Goal: Task Accomplishment & Management: Use online tool/utility

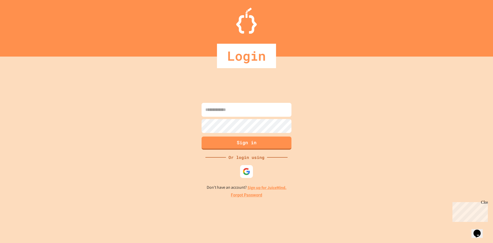
click at [251, 113] on input at bounding box center [247, 110] width 90 height 14
type input "**********"
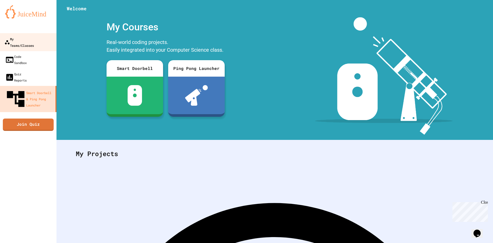
click at [32, 44] on link "My Teams/Classes" at bounding box center [28, 42] width 58 height 18
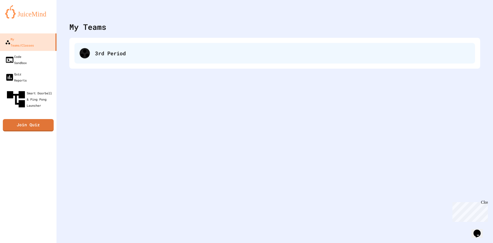
click at [125, 57] on div "3rd Period" at bounding box center [282, 53] width 375 height 8
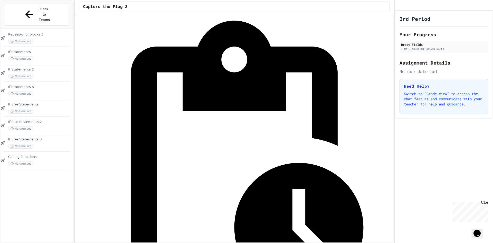
scroll to position [310, 0]
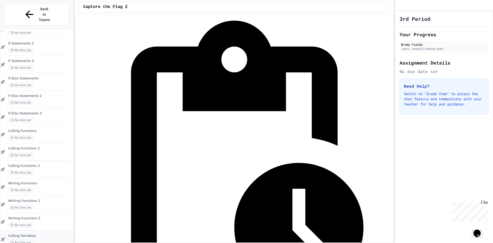
click at [35, 233] on span "Calling Variables" at bounding box center [40, 235] width 64 height 4
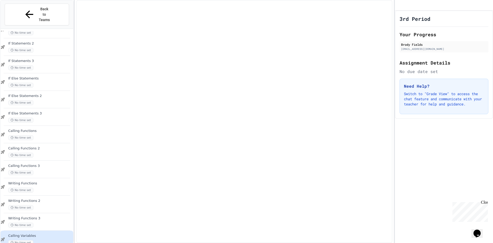
scroll to position [304, 0]
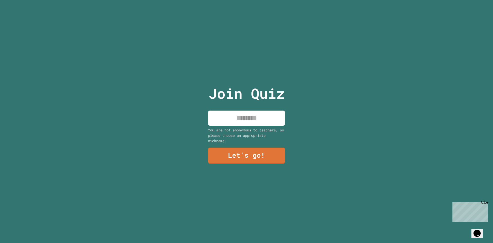
click at [271, 118] on input at bounding box center [246, 117] width 77 height 15
type input "*****"
click at [260, 160] on link "Let's go!" at bounding box center [246, 154] width 75 height 17
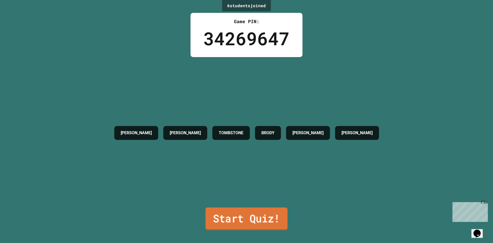
click at [251, 209] on link "Start Quiz!" at bounding box center [246, 218] width 82 height 23
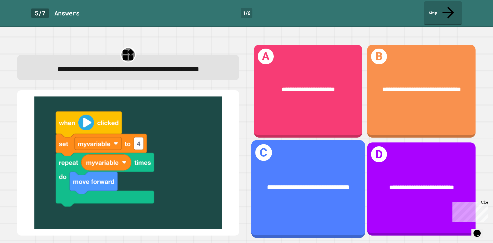
click at [345, 183] on div "**********" at bounding box center [308, 188] width 89 height 10
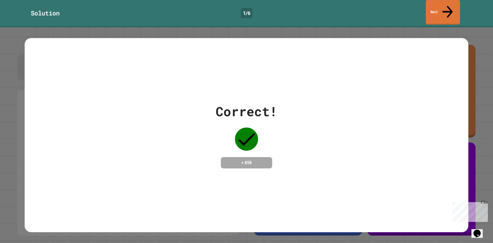
click at [437, 9] on link "Next" at bounding box center [443, 12] width 34 height 25
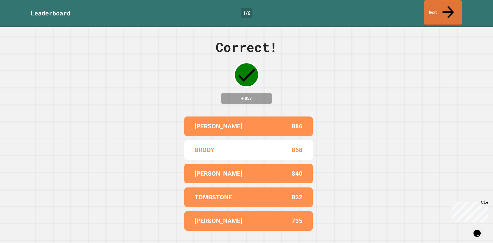
click at [442, 5] on link "Next" at bounding box center [443, 12] width 38 height 25
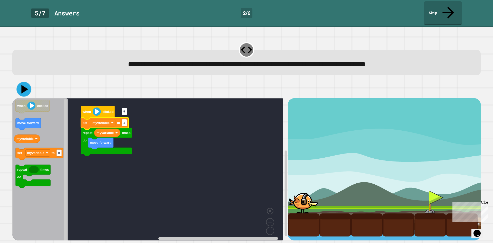
type input "*"
click at [26, 82] on icon at bounding box center [23, 89] width 15 height 15
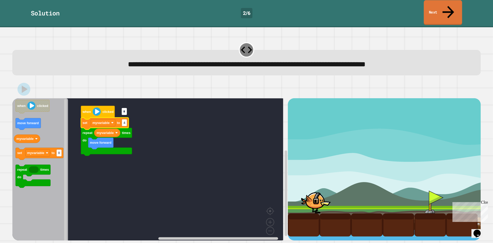
click at [456, 7] on link "Next" at bounding box center [443, 12] width 38 height 25
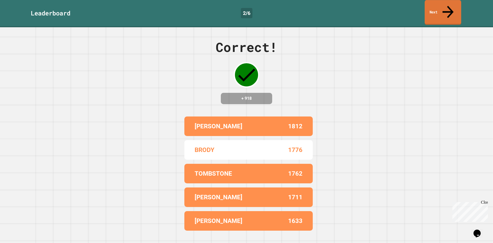
click at [445, 7] on link "Next" at bounding box center [443, 12] width 36 height 25
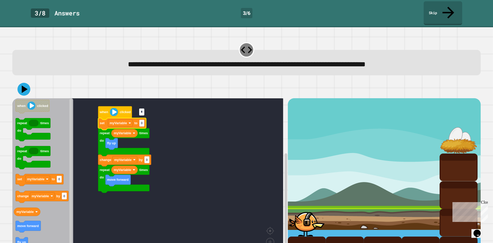
type input "*"
click at [18, 83] on icon at bounding box center [23, 89] width 13 height 13
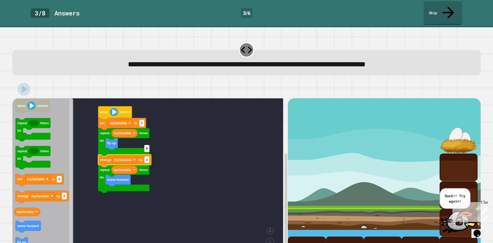
click at [149, 149] on input "*" at bounding box center [146, 148] width 5 height 7
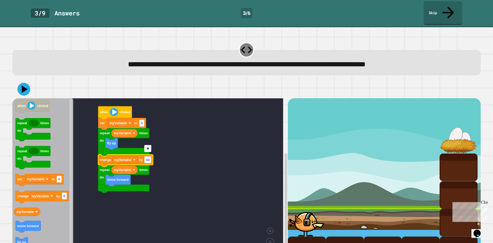
type input "*"
click at [23, 82] on icon at bounding box center [23, 89] width 15 height 15
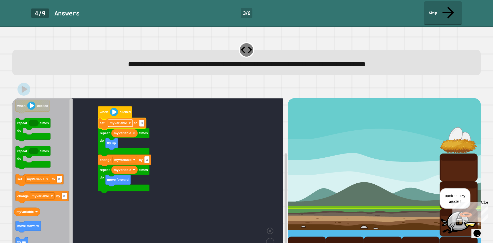
click at [130, 122] on image "Blockly Workspace" at bounding box center [130, 123] width 3 height 3
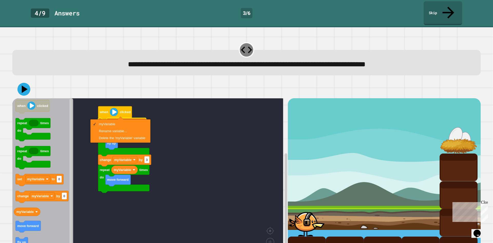
click at [183, 142] on rect "Blockly Workspace" at bounding box center [147, 180] width 271 height 165
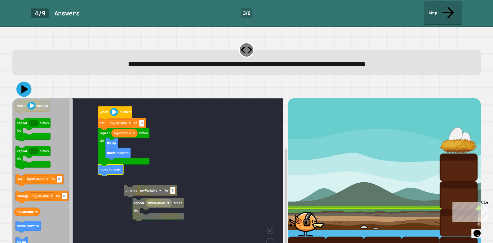
click at [25, 82] on icon at bounding box center [23, 89] width 15 height 15
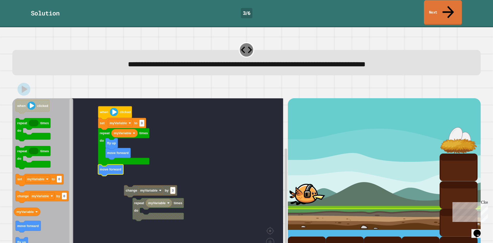
click at [447, 9] on link "Next" at bounding box center [443, 12] width 38 height 25
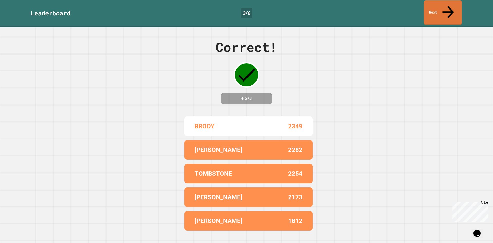
click at [433, 8] on link "Next" at bounding box center [443, 12] width 38 height 25
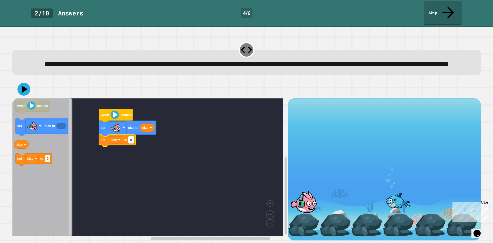
click at [132, 142] on text "0" at bounding box center [131, 140] width 2 height 4
type input "***"
click at [26, 91] on icon at bounding box center [25, 89] width 6 height 8
click at [192, 137] on rect "Blockly Workspace" at bounding box center [147, 167] width 271 height 138
click at [123, 129] on image "Blockly Workspace" at bounding box center [124, 127] width 3 height 3
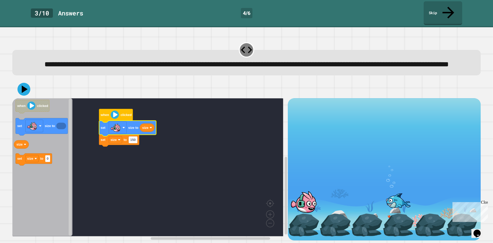
click at [199, 160] on rect "Blockly Workspace" at bounding box center [147, 167] width 271 height 138
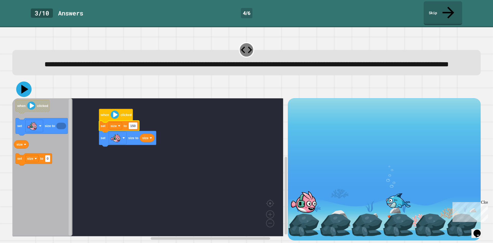
click at [27, 91] on icon at bounding box center [23, 88] width 15 height 15
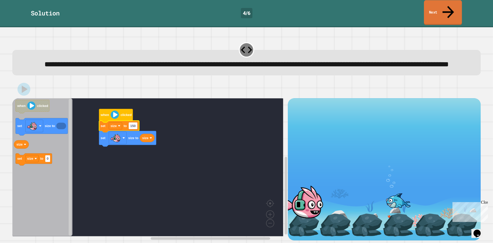
click at [449, 6] on icon at bounding box center [448, 12] width 17 height 18
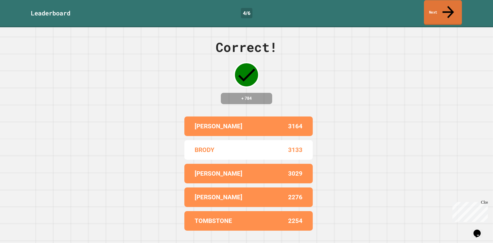
click at [445, 7] on link "Next" at bounding box center [443, 12] width 38 height 25
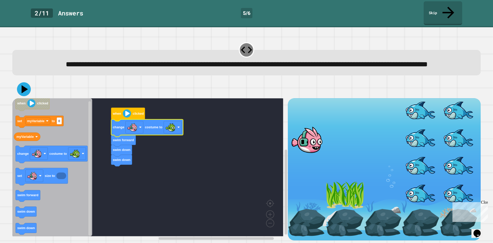
click at [25, 88] on icon at bounding box center [24, 89] width 14 height 14
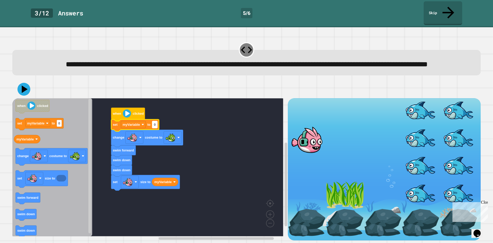
click at [157, 126] on rect "Blockly Workspace" at bounding box center [154, 124] width 5 height 7
type input "***"
click at [194, 168] on rect "Blockly Workspace" at bounding box center [147, 167] width 271 height 138
click at [139, 126] on text "myVariable" at bounding box center [131, 125] width 17 height 4
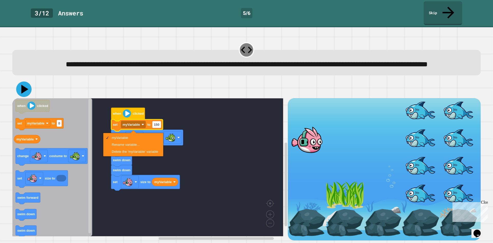
click at [26, 89] on icon at bounding box center [24, 89] width 7 height 9
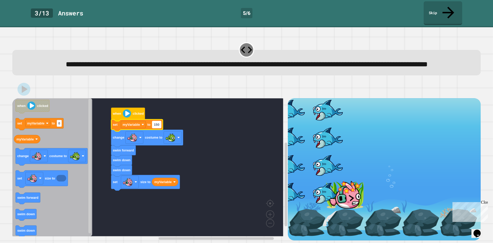
click at [156, 124] on text "150" at bounding box center [156, 125] width 5 height 4
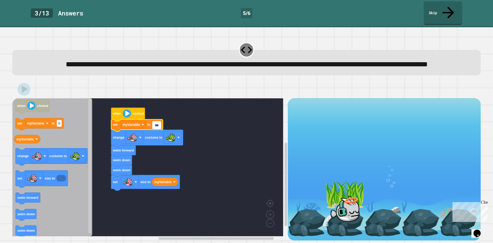
click at [156, 126] on input "***" at bounding box center [156, 125] width 9 height 7
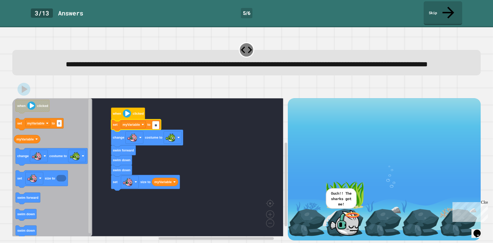
type input "**"
click at [34, 85] on div at bounding box center [246, 89] width 469 height 18
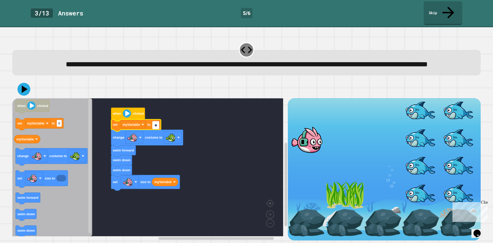
click at [30, 87] on div at bounding box center [246, 89] width 469 height 18
click at [29, 88] on icon at bounding box center [24, 89] width 14 height 14
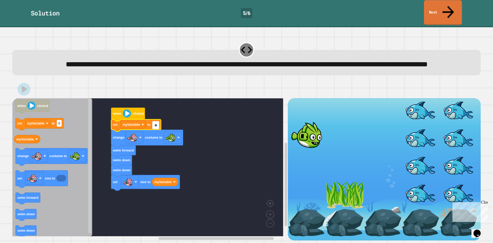
click at [436, 6] on link "Next" at bounding box center [443, 12] width 38 height 25
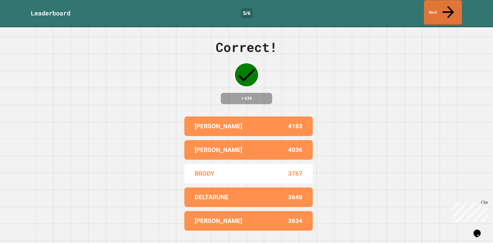
click at [443, 5] on link "Next" at bounding box center [443, 12] width 38 height 25
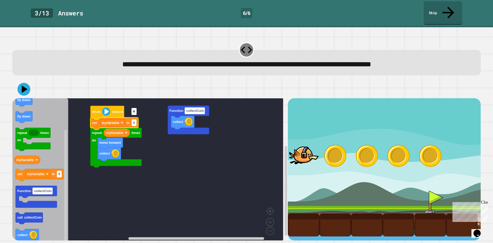
type input "*"
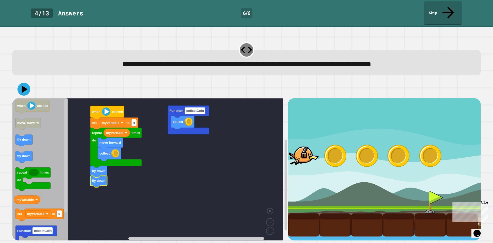
click at [18, 84] on div at bounding box center [246, 89] width 469 height 18
click at [24, 85] on icon at bounding box center [25, 89] width 7 height 8
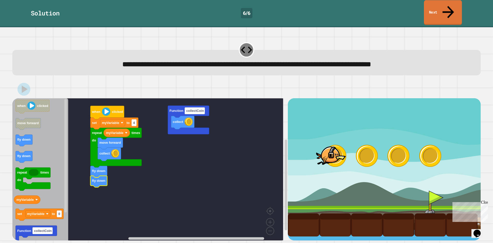
click at [451, 7] on icon at bounding box center [448, 12] width 17 height 18
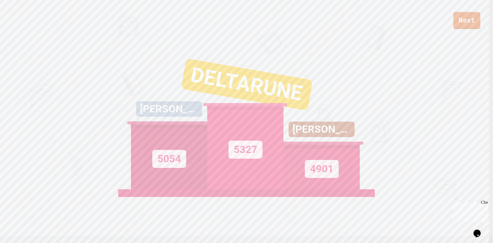
click at [455, 22] on link "Next" at bounding box center [467, 20] width 27 height 17
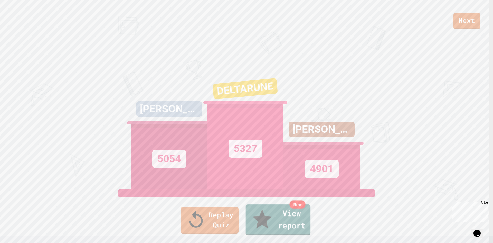
click at [268, 223] on link "New View report" at bounding box center [278, 219] width 65 height 31
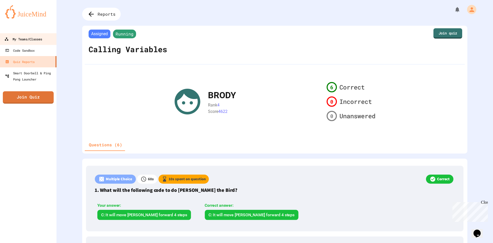
click at [49, 37] on link "My Teams/Classes" at bounding box center [28, 39] width 58 height 12
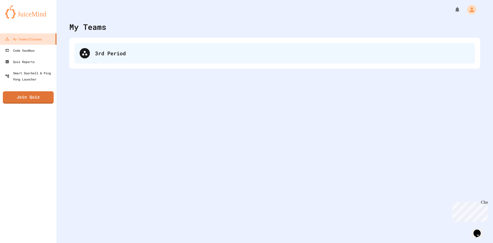
click at [82, 47] on div "3rd Period" at bounding box center [274, 53] width 401 height 21
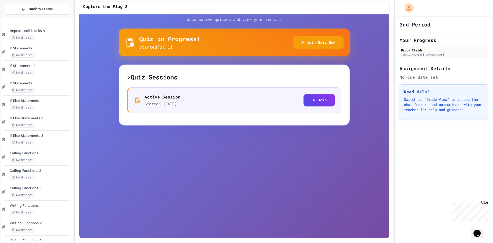
scroll to position [308, 0]
